Goal: Transaction & Acquisition: Purchase product/service

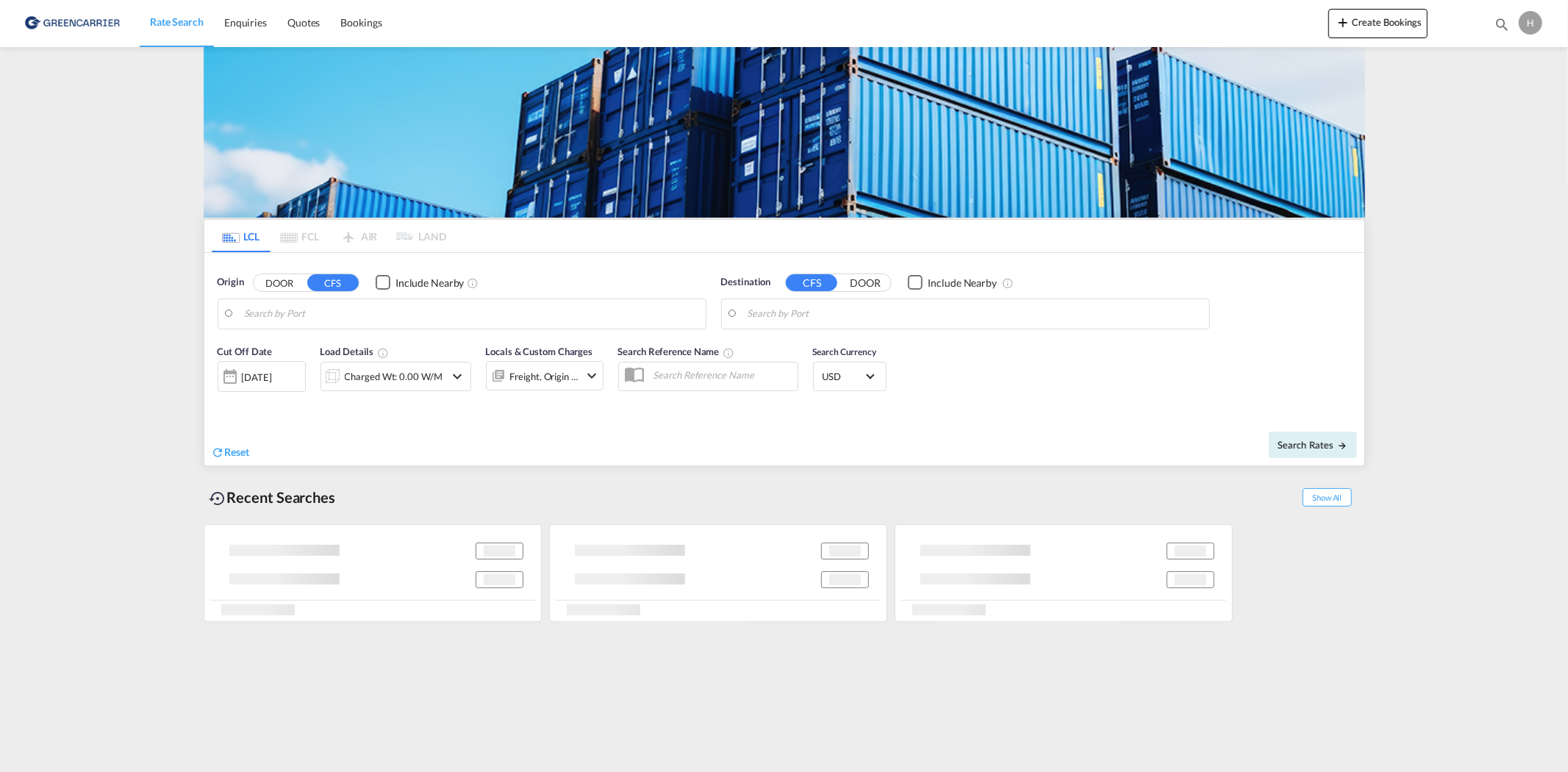
type input "DK-6700, [GEOGRAPHIC_DATA], Grundtvigs, Jerne, Treenigheds, [GEOGRAPHIC_DATA], …"
type input "[GEOGRAPHIC_DATA], SGSIN"
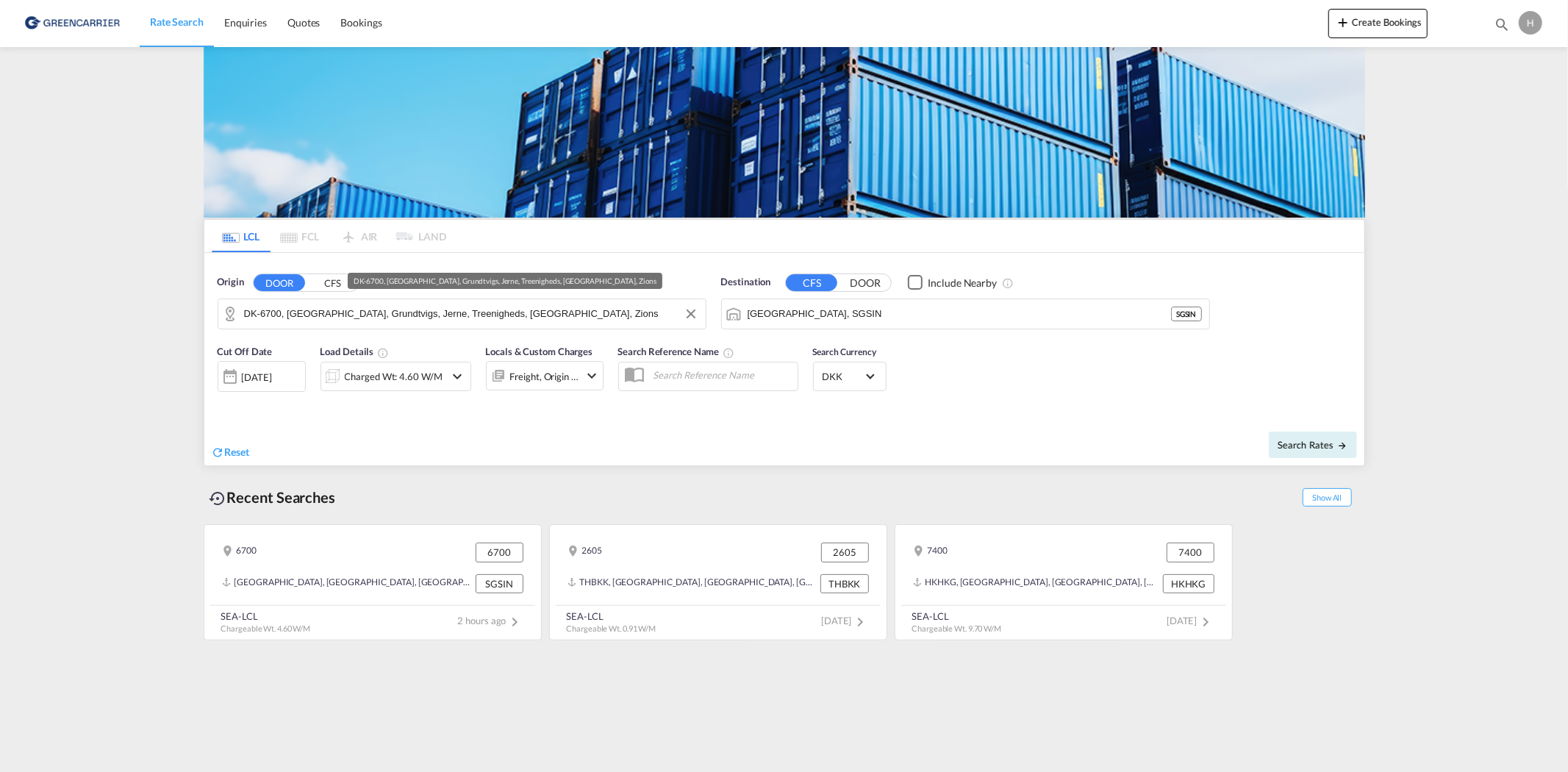
click at [292, 305] on input "DK-6700, [GEOGRAPHIC_DATA], Grundtvigs, Jerne, Treenigheds, [GEOGRAPHIC_DATA], …" at bounding box center [471, 314] width 455 height 22
click at [475, 315] on input "DK-6700, [GEOGRAPHIC_DATA], Grundtvigs, Jerne, Treenigheds, [GEOGRAPHIC_DATA], …" at bounding box center [471, 314] width 455 height 22
click at [695, 313] on md-icon "Clear Input" at bounding box center [691, 313] width 16 height 16
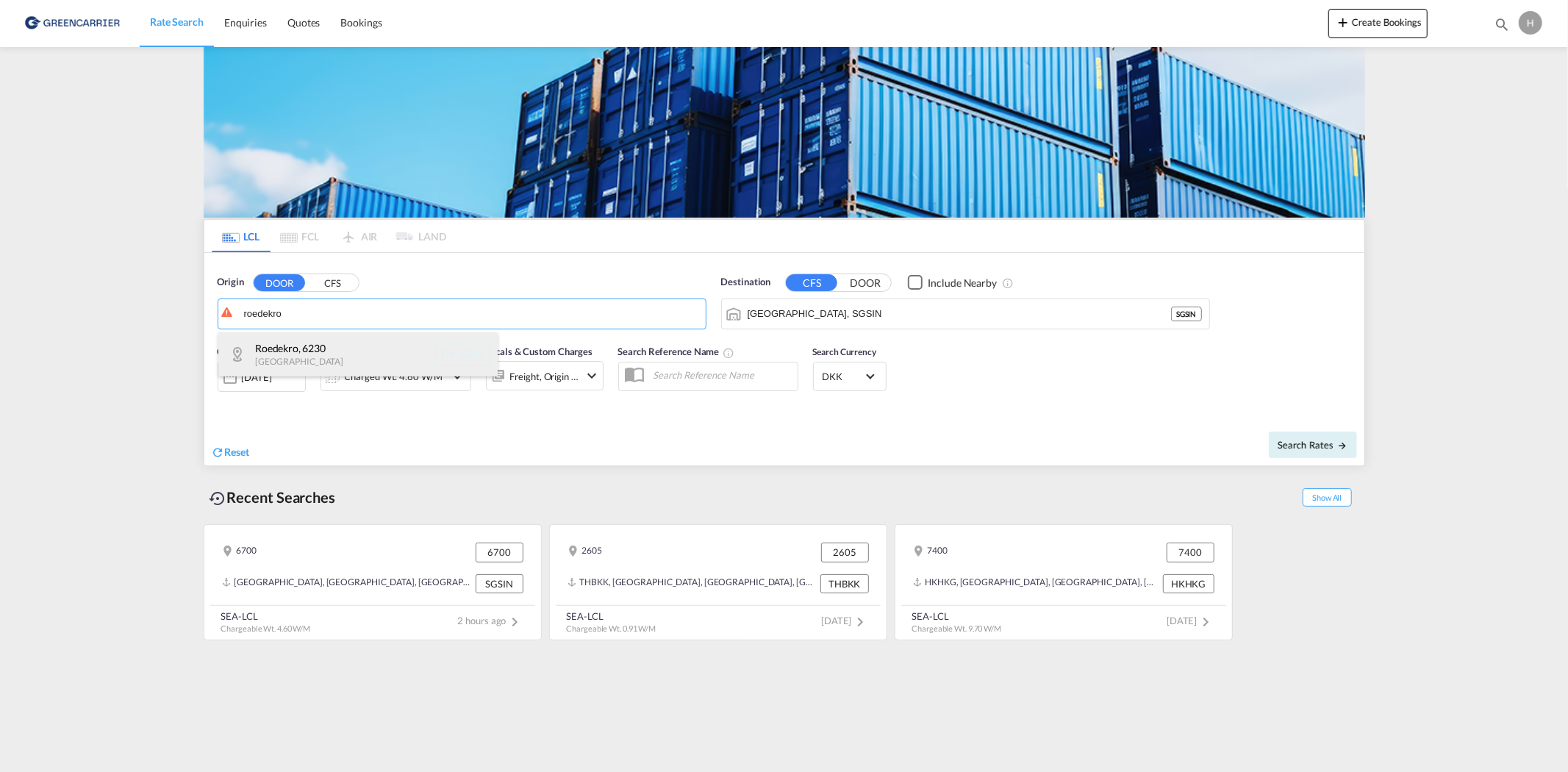
click at [285, 364] on div "Roedekro , 6230 [GEOGRAPHIC_DATA] DK-6230" at bounding box center [358, 354] width 280 height 44
type input "DK-6230, Roedekro"
click at [940, 292] on div "Destination CFS DOOR Include Nearby Singapore, SGSIN SGSIN" at bounding box center [966, 301] width 489 height 54
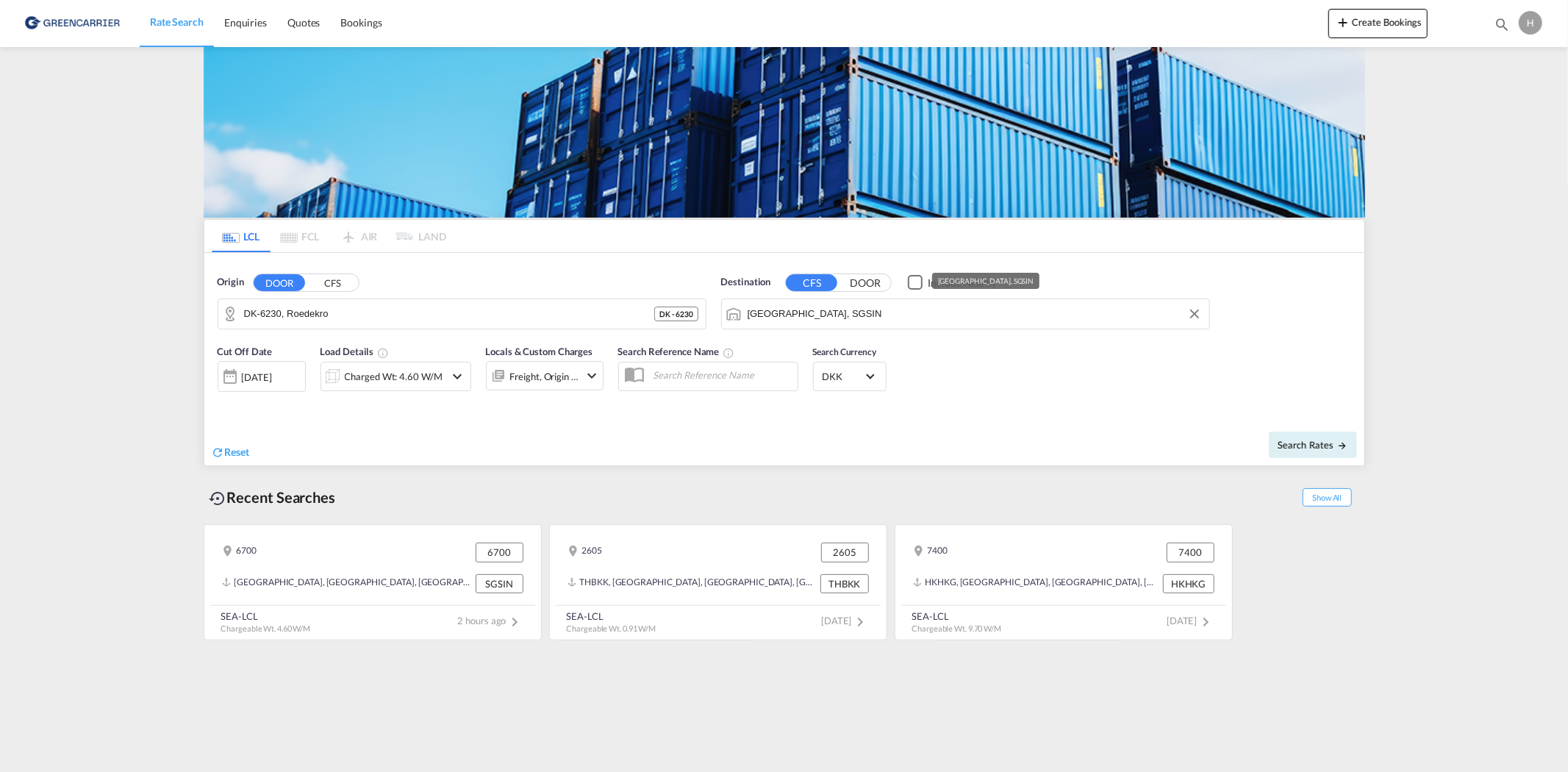
click at [915, 310] on input "[GEOGRAPHIC_DATA], SGSIN" at bounding box center [975, 314] width 455 height 22
click at [408, 353] on div "Load Details Charged Wt: 4.60 W/M" at bounding box center [396, 366] width 151 height 44
click at [405, 377] on div "Charged Wt: 4.60 W/M" at bounding box center [394, 376] width 98 height 21
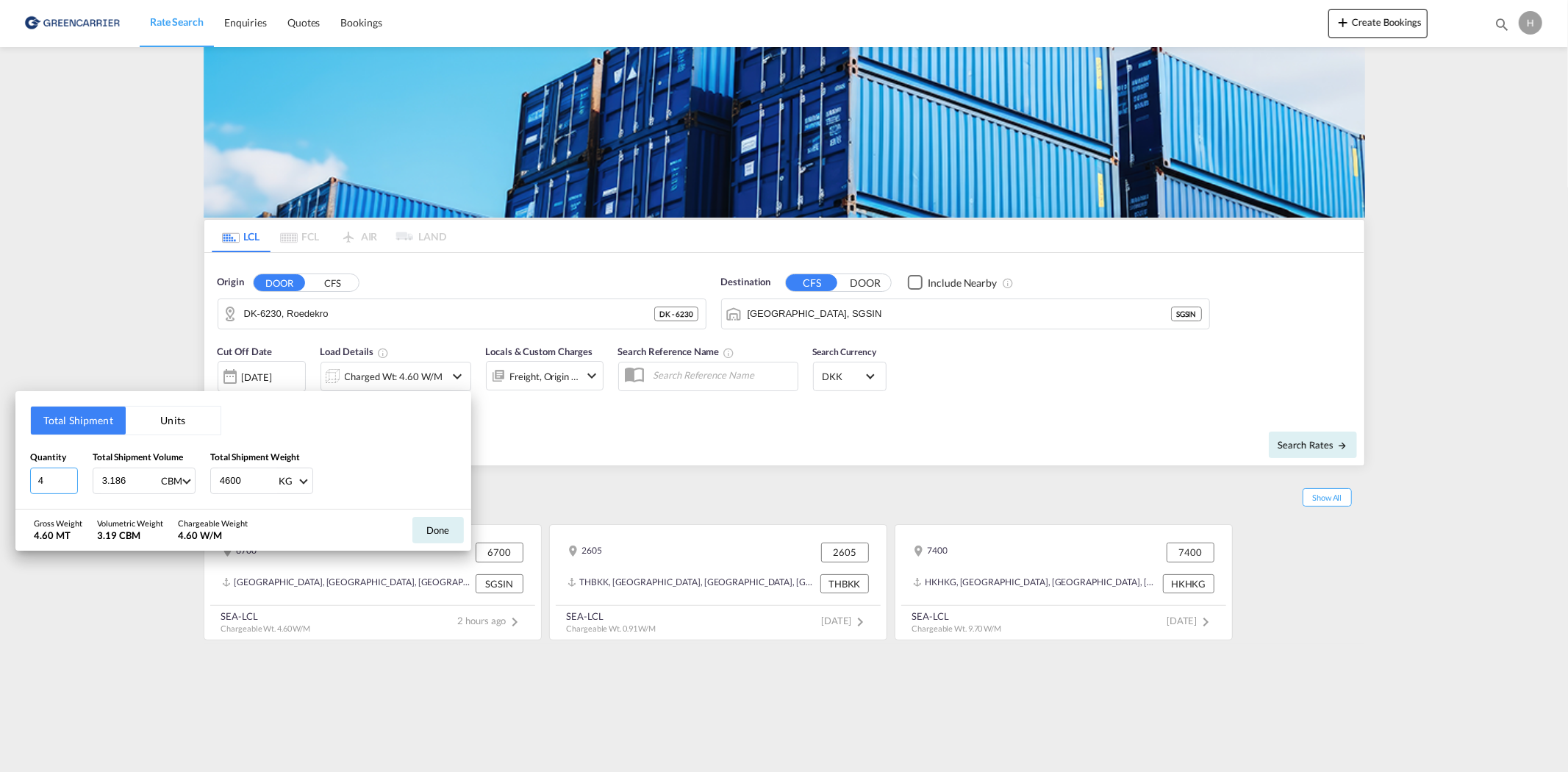
drag, startPoint x: 47, startPoint y: 478, endPoint x: 1, endPoint y: 474, distance: 46.2
click at [8, 476] on div "Total Shipment Units Quantity 4 Total Shipment Volume 3.186 CBM CBM CFT Total S…" at bounding box center [784, 386] width 1568 height 772
type input "16"
type input "5.03"
type input "1386"
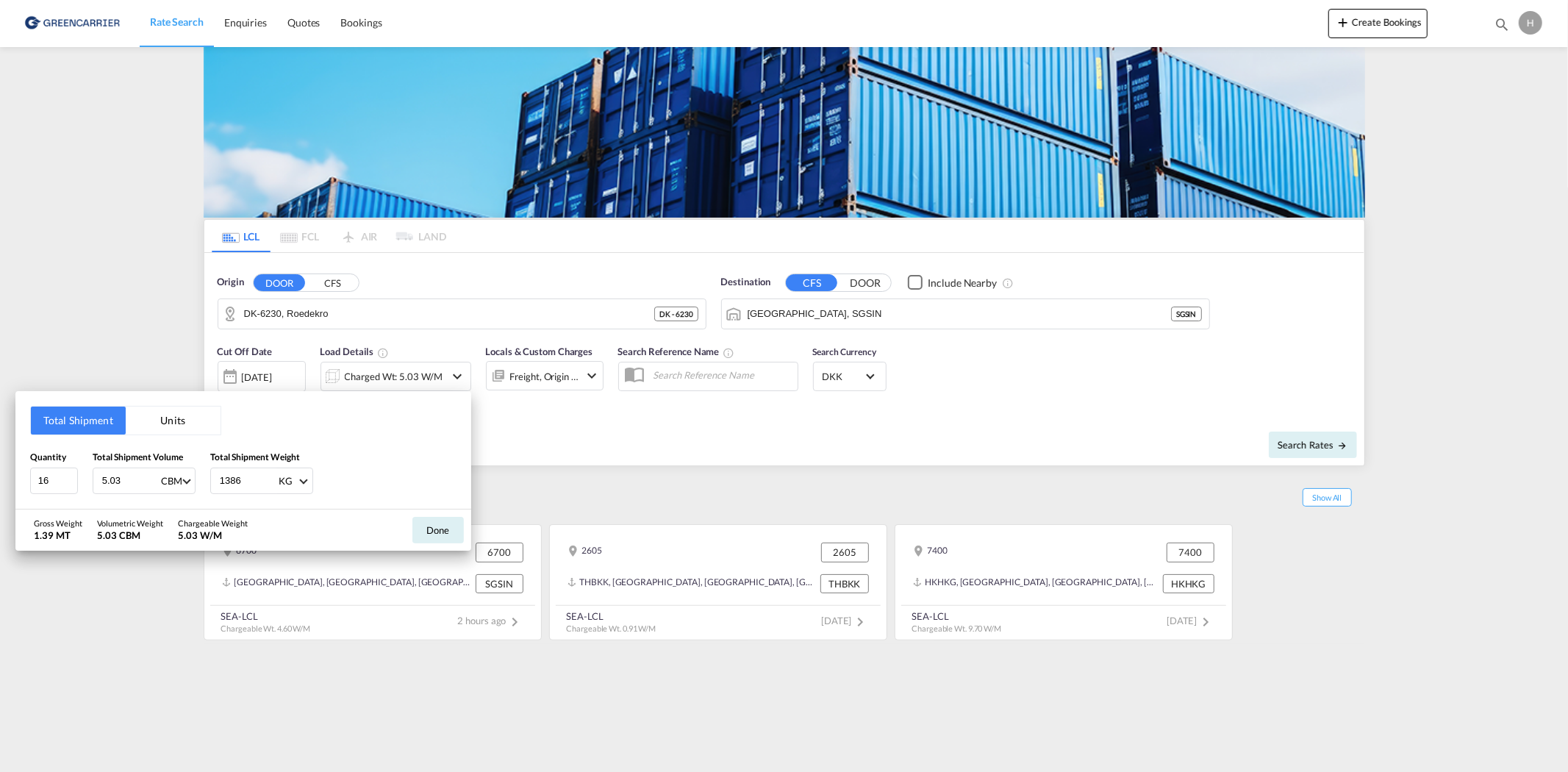
click at [452, 521] on button "Done" at bounding box center [437, 530] width 51 height 27
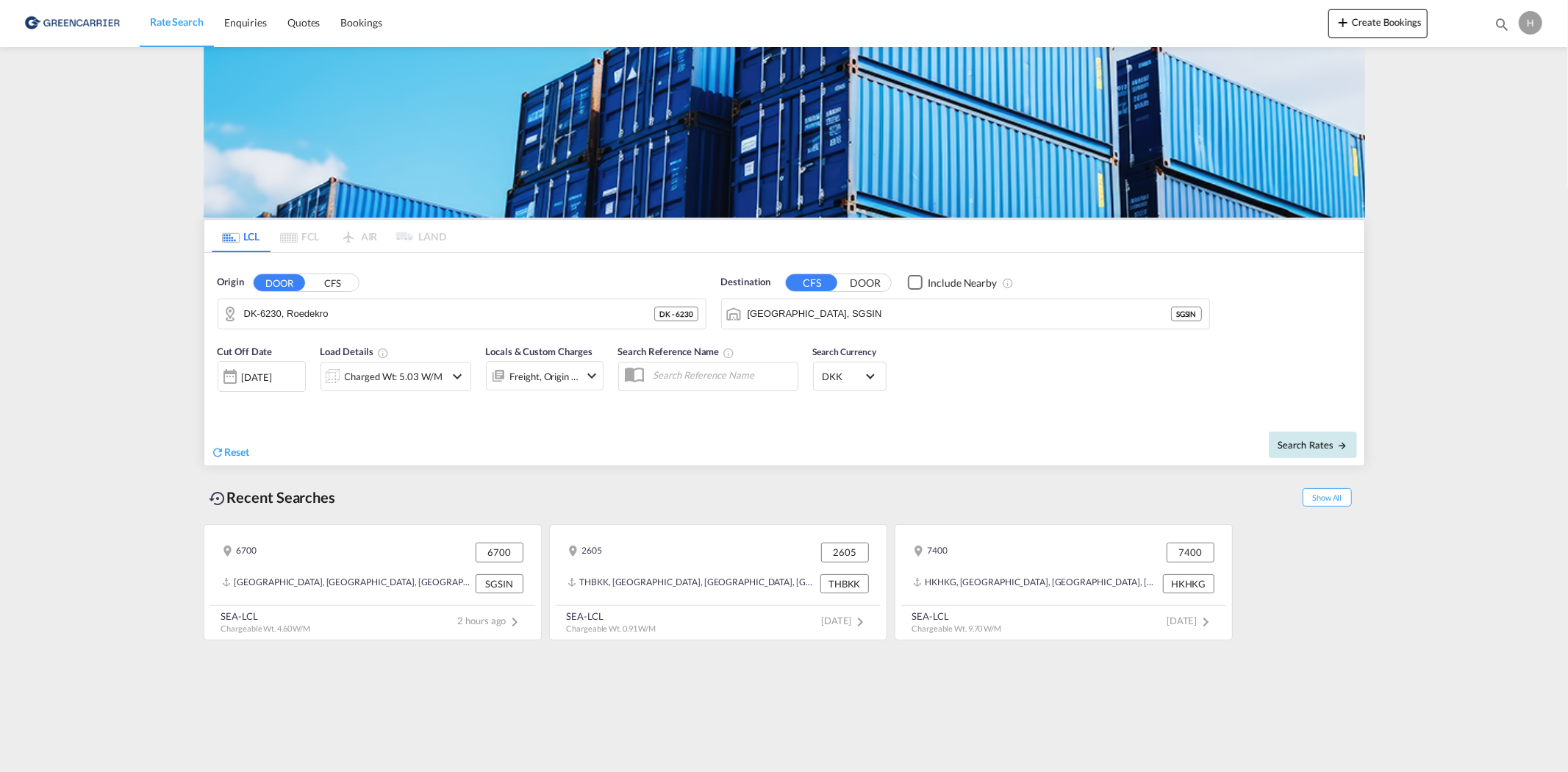
click at [1333, 436] on button "Search Rates" at bounding box center [1313, 445] width 88 height 27
type input "6230 to SGSIN / [DATE]"
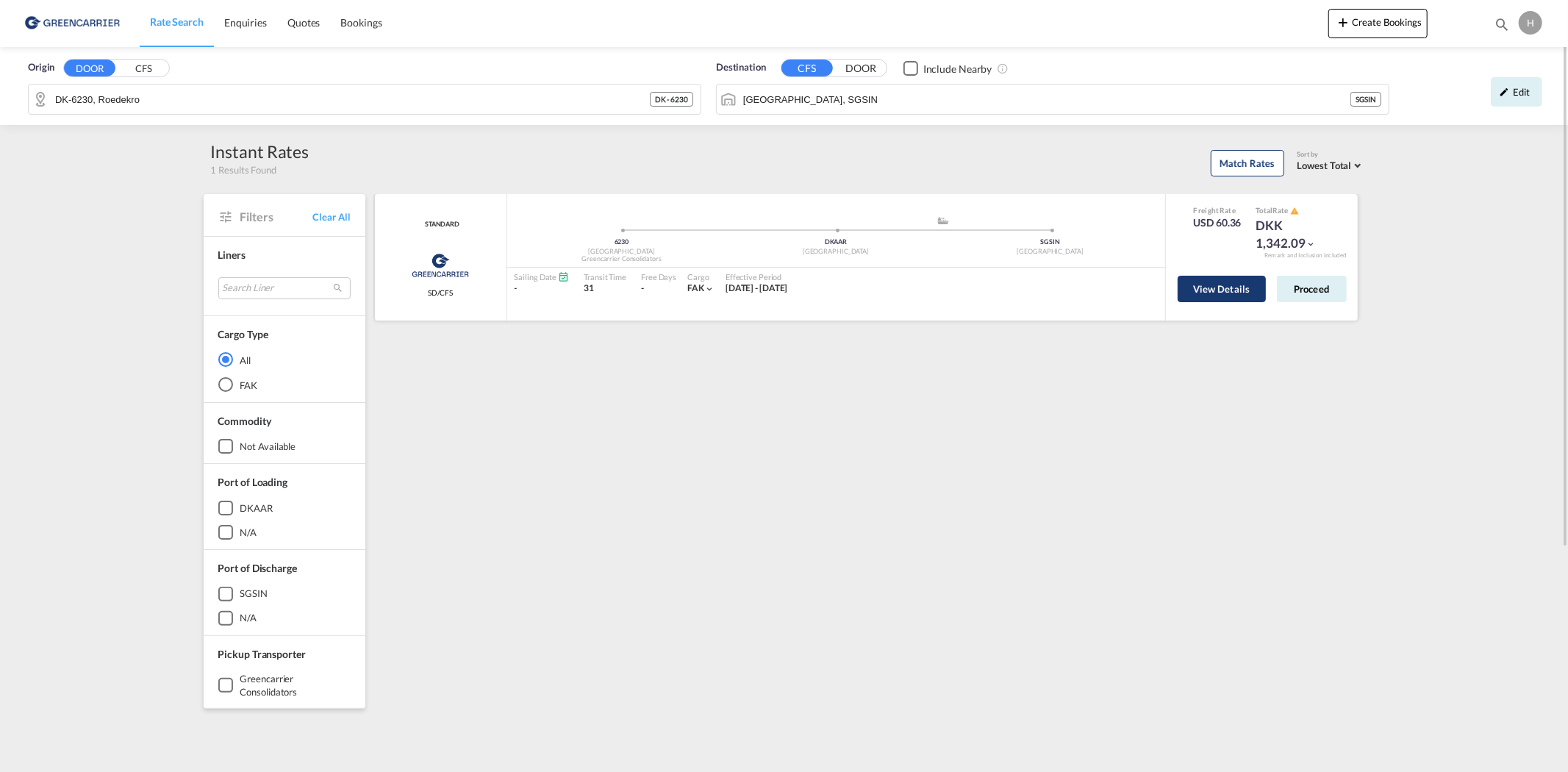
click at [1244, 289] on button "View Details" at bounding box center [1221, 289] width 88 height 27
